Goal: Task Accomplishment & Management: Use online tool/utility

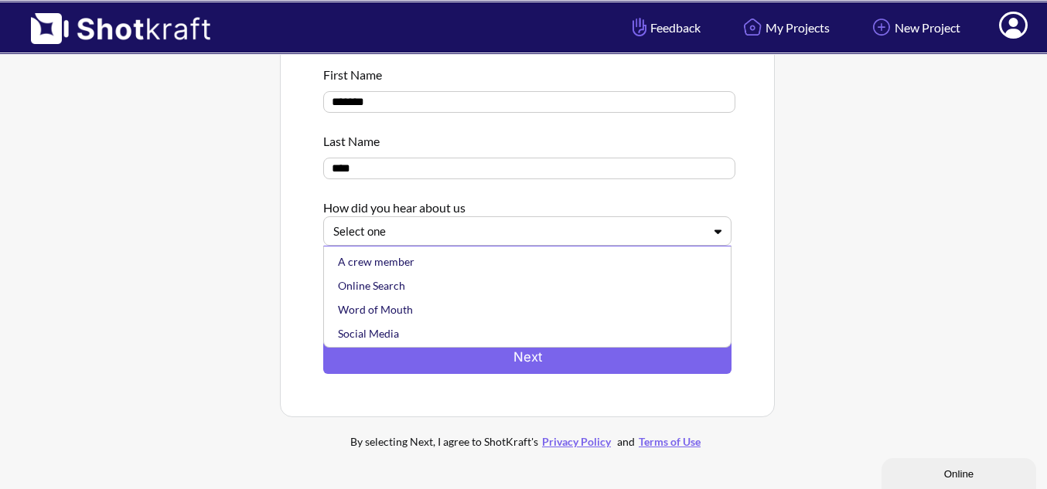
click at [540, 228] on div at bounding box center [518, 232] width 370 height 18
click at [475, 289] on div "Online Search" at bounding box center [531, 286] width 393 height 24
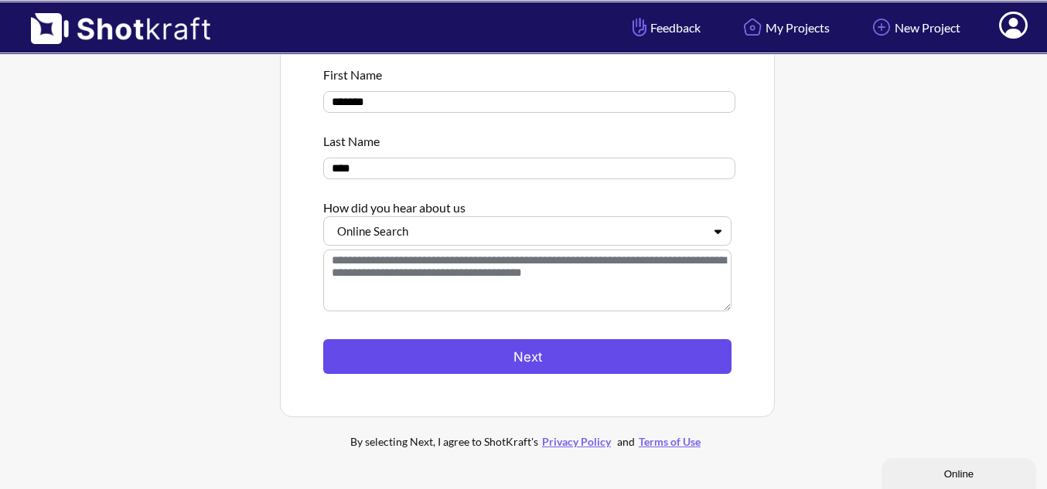
click at [512, 353] on button "Next" at bounding box center [527, 356] width 408 height 35
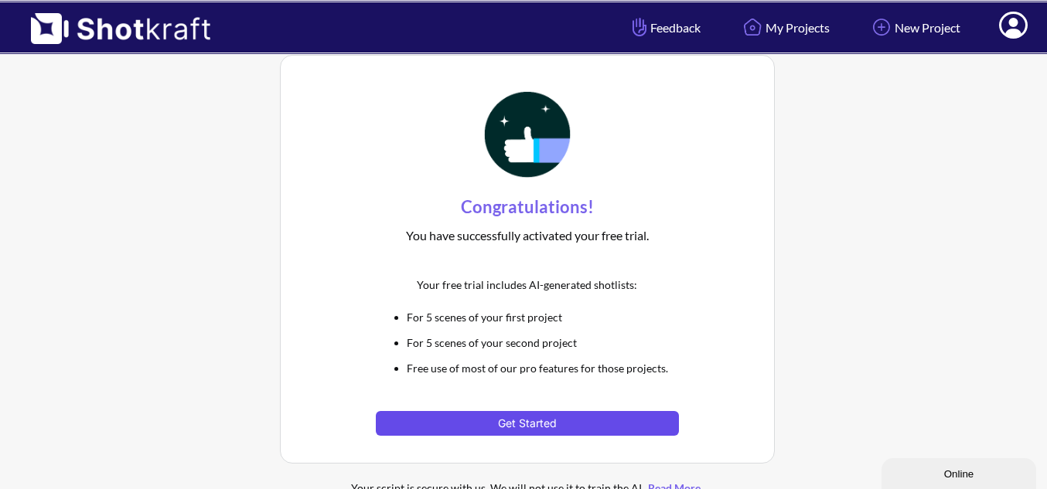
click at [534, 426] on button "Get Started" at bounding box center [527, 423] width 302 height 25
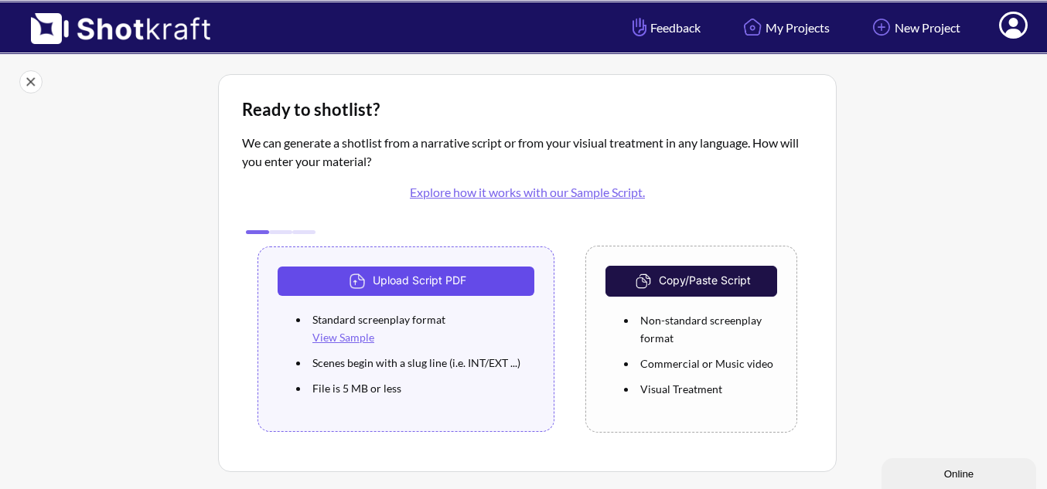
click at [407, 280] on button "Upload Script PDF" at bounding box center [406, 281] width 257 height 29
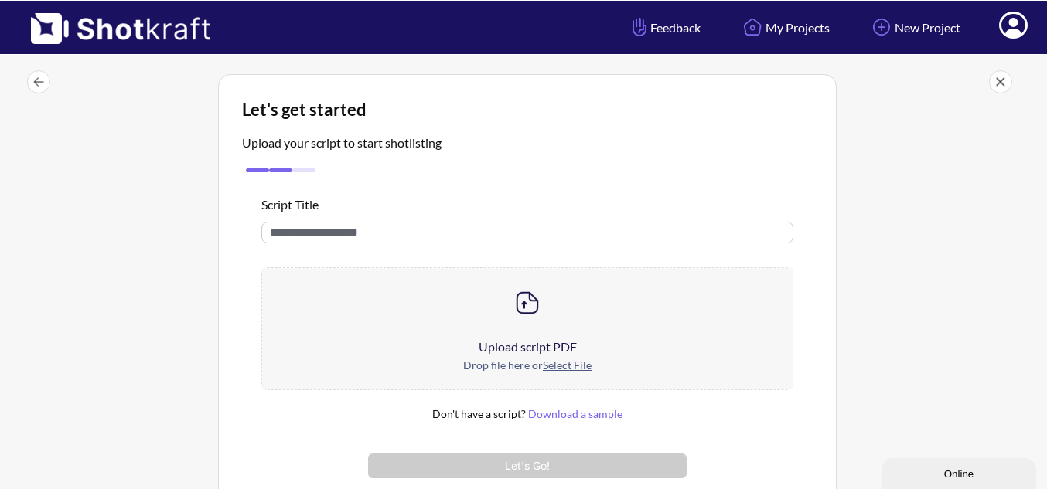
click at [536, 307] on img at bounding box center [527, 303] width 31 height 31
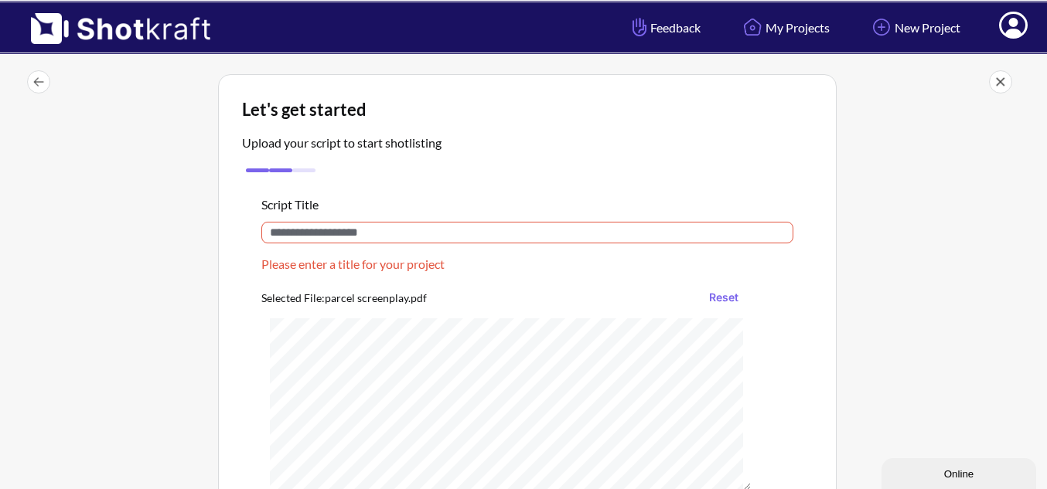
click at [319, 233] on input "text" at bounding box center [527, 233] width 532 height 22
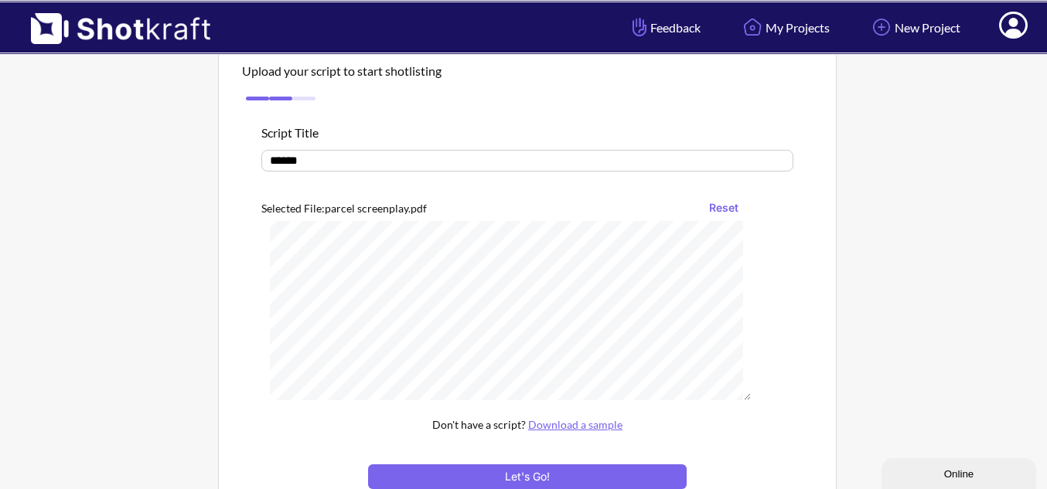
scroll to position [78, 0]
type input "******"
click at [542, 476] on button "Let's Go!" at bounding box center [527, 477] width 319 height 25
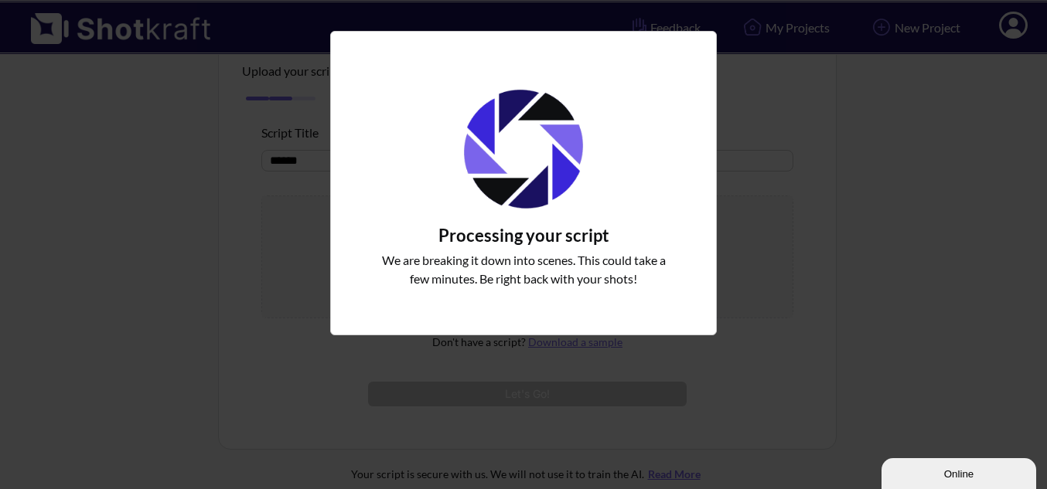
scroll to position [162, 0]
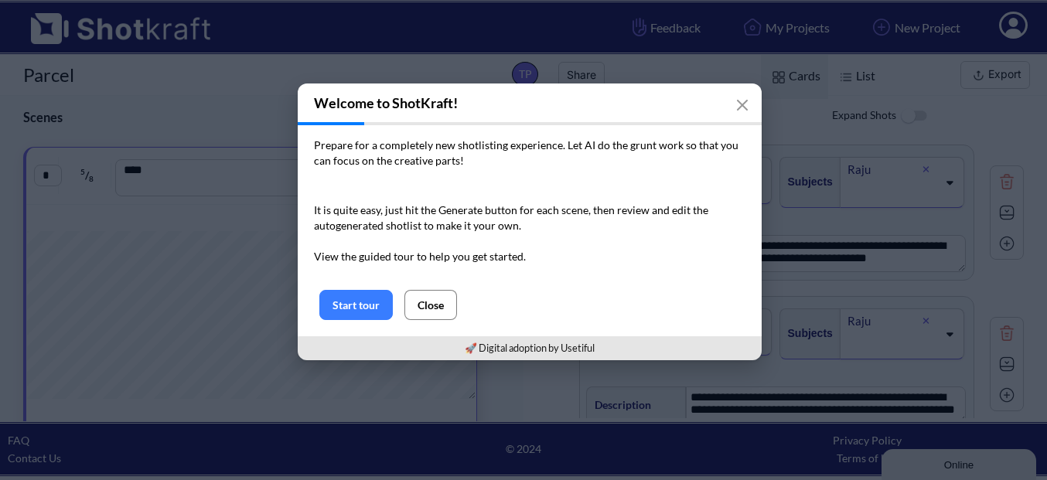
click at [424, 305] on button "Close" at bounding box center [430, 305] width 53 height 30
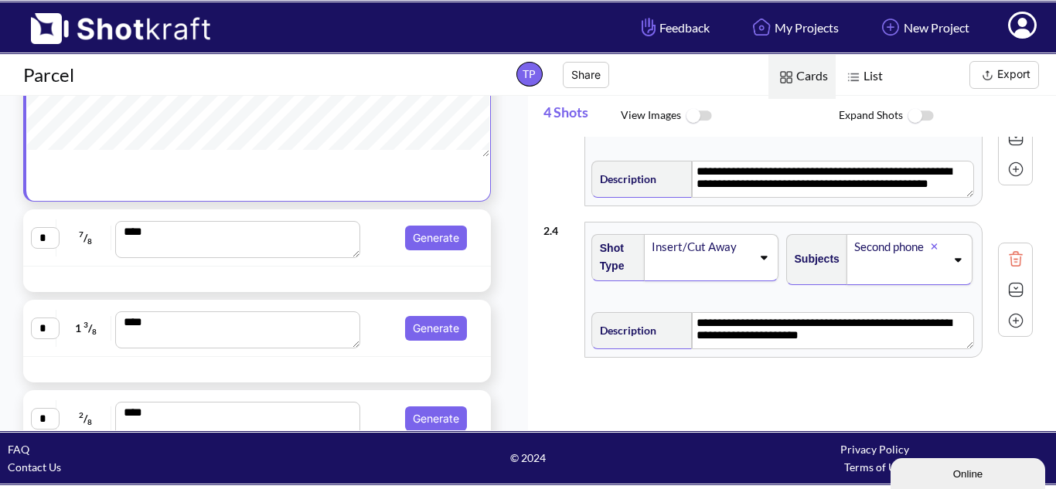
scroll to position [246, 0]
click at [87, 245] on span "7 / 8" at bounding box center [85, 237] width 51 height 25
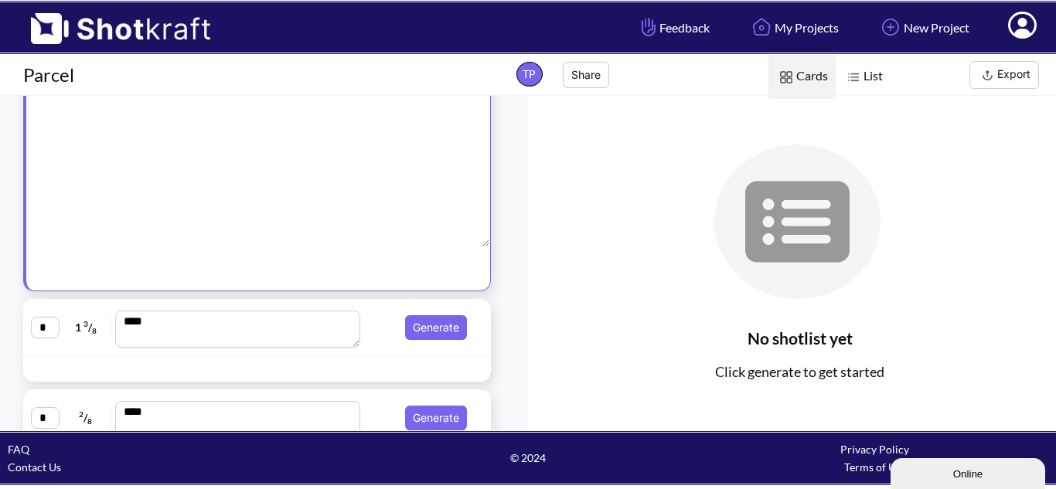
scroll to position [29, 0]
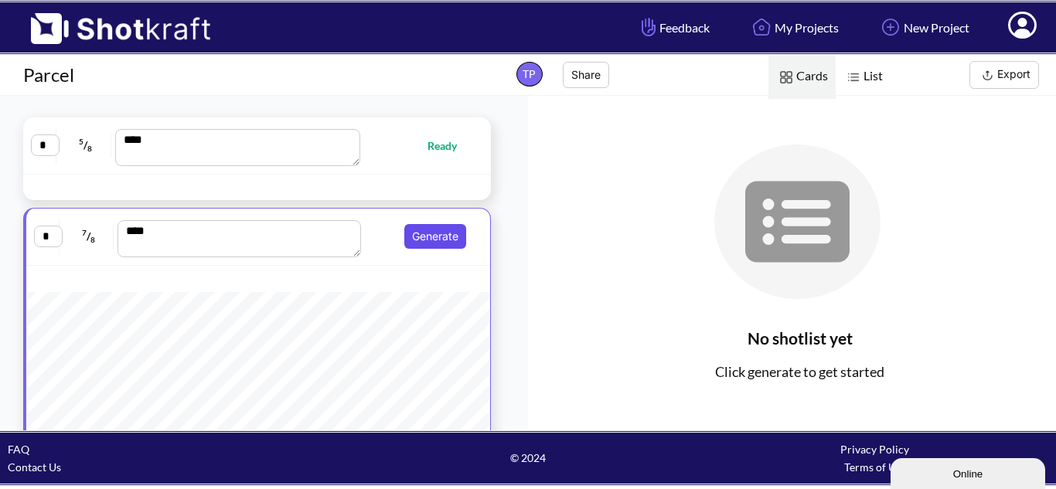
click at [416, 230] on button "Generate" at bounding box center [435, 236] width 62 height 25
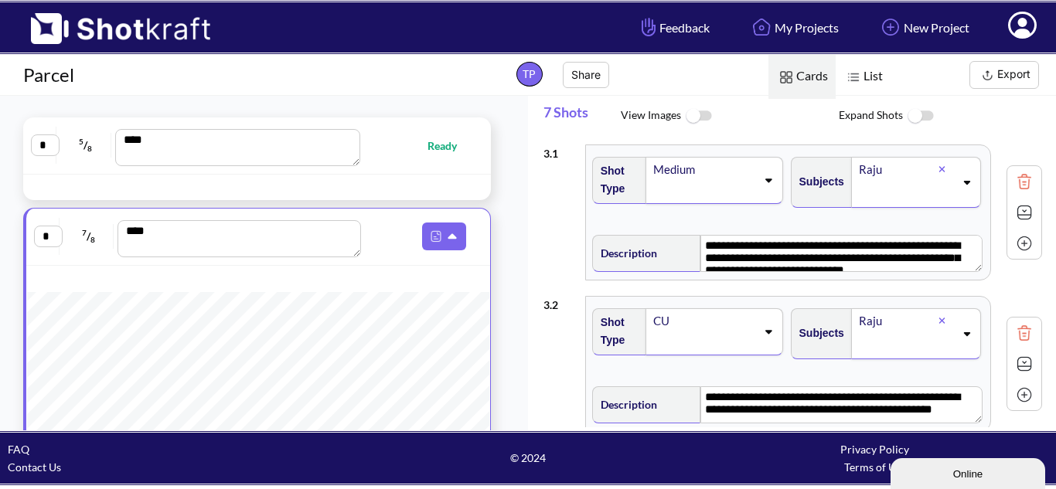
click at [758, 332] on icon at bounding box center [768, 331] width 21 height 11
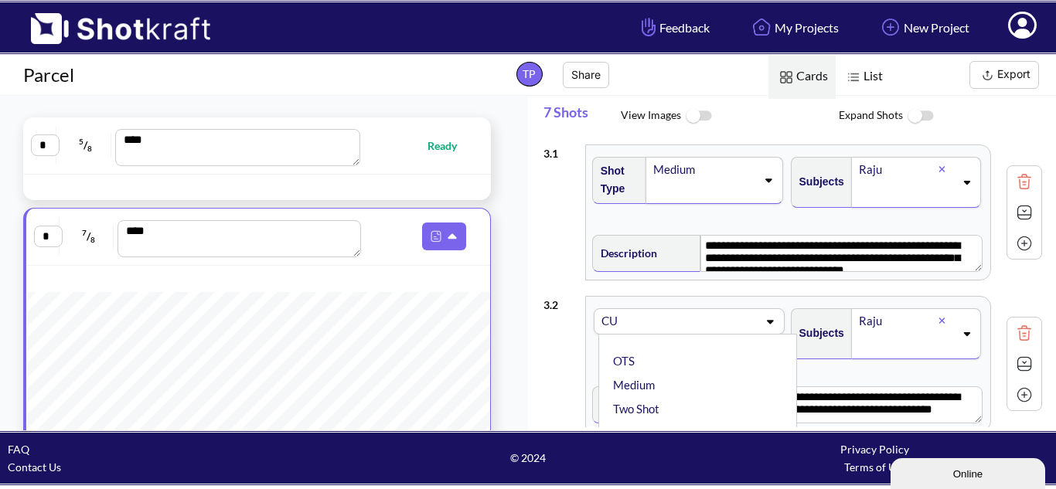
click at [754, 332] on div "CU" at bounding box center [678, 321] width 161 height 25
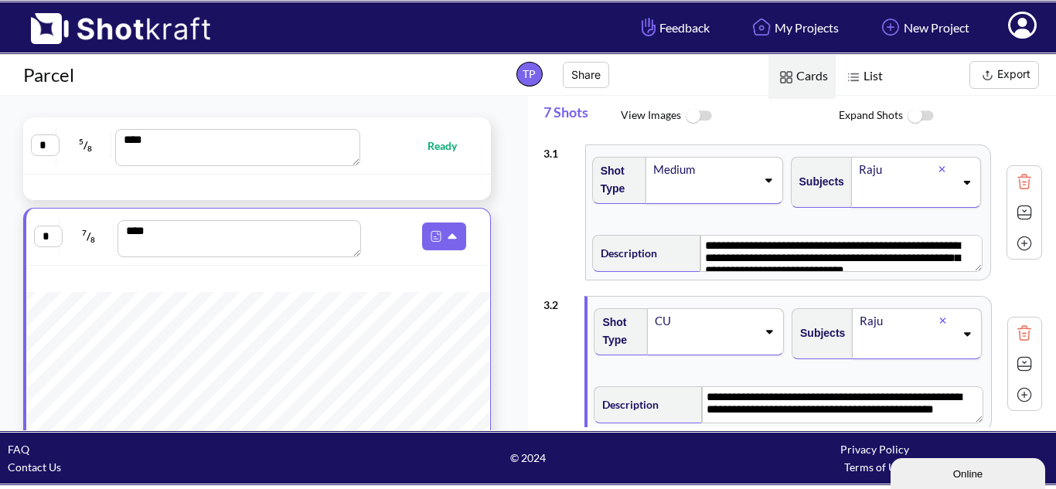
click at [762, 332] on icon at bounding box center [769, 331] width 21 height 11
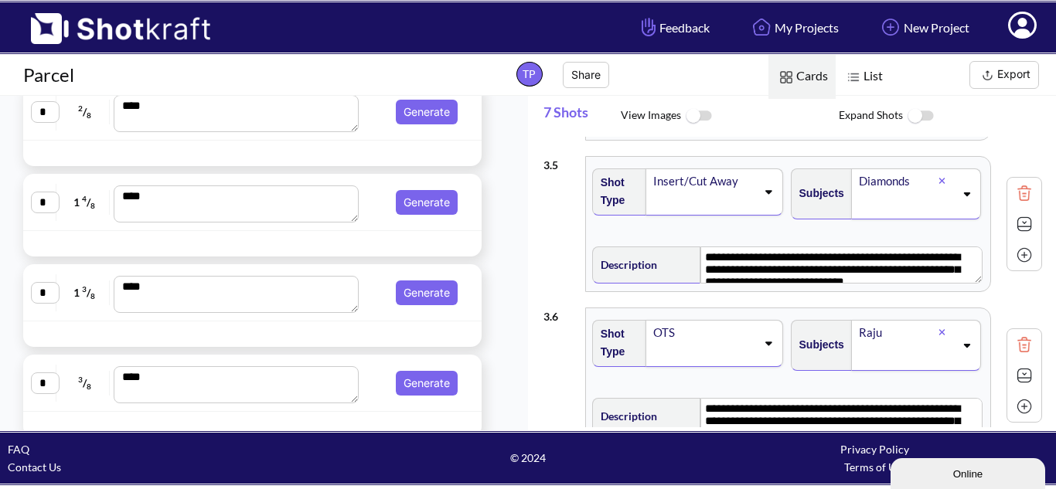
scroll to position [874, 0]
